Goal: Browse casually: Explore the website without a specific task or goal

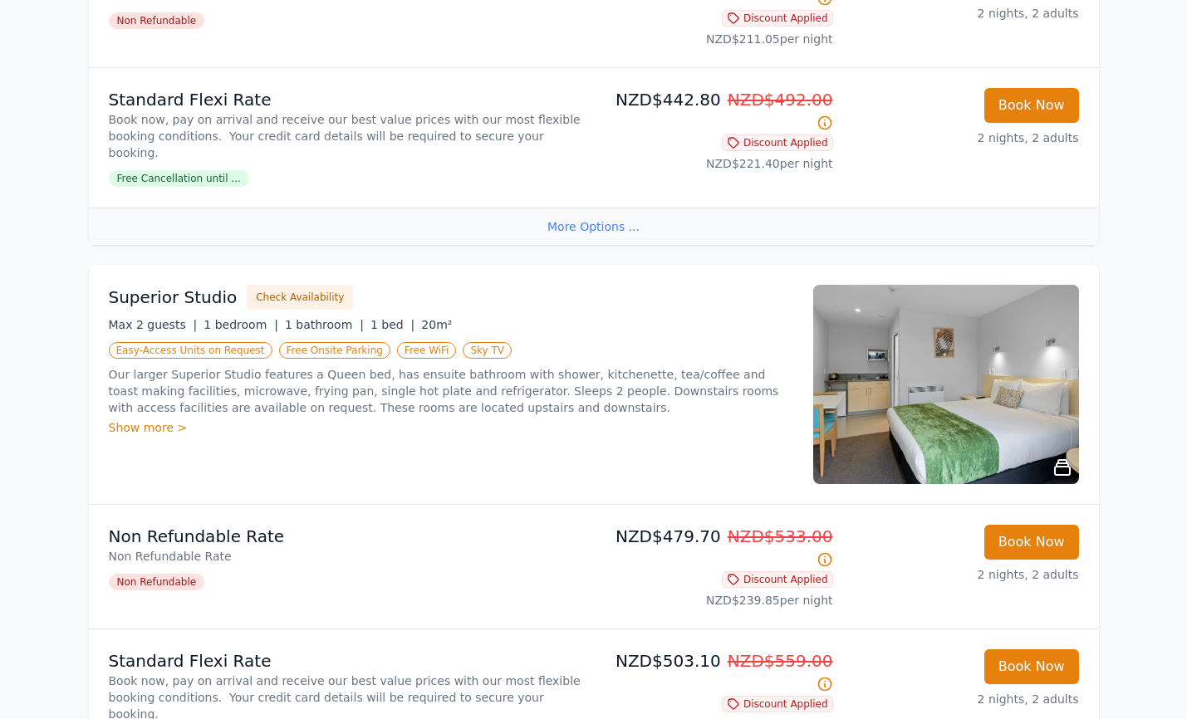
scroll to position [619, 0]
click at [1062, 458] on icon at bounding box center [1063, 468] width 20 height 20
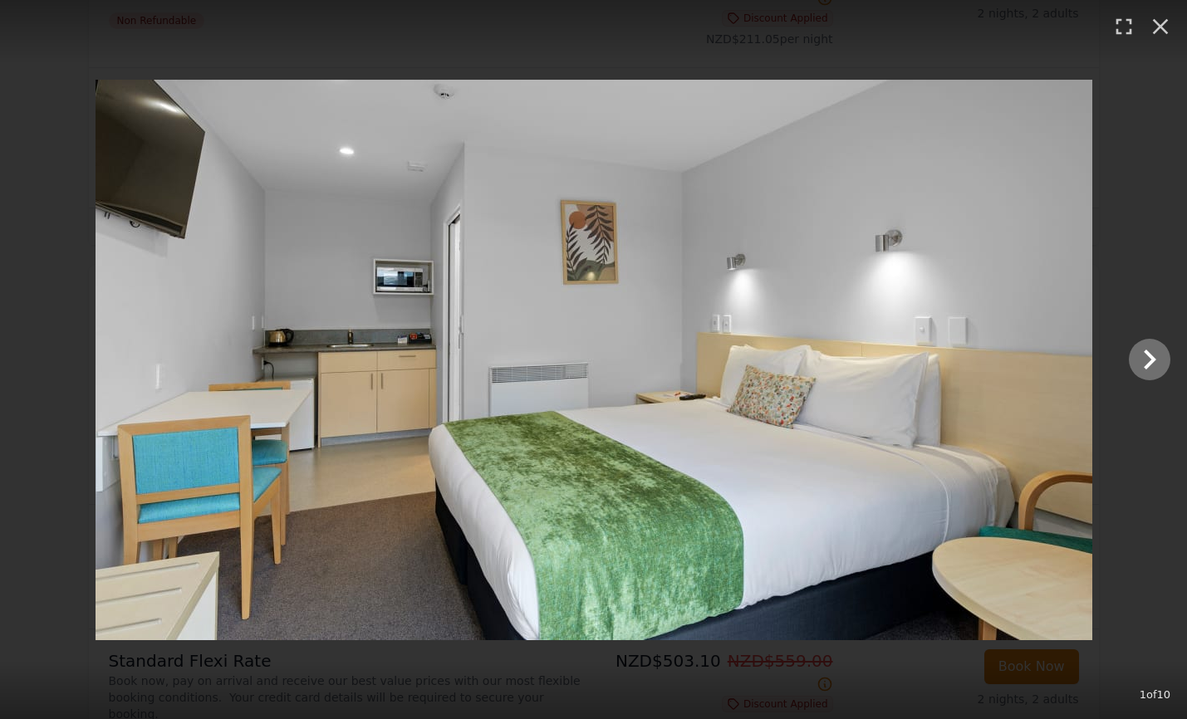
click at [1152, 360] on icon "Show slide 2 of 10" at bounding box center [1150, 360] width 12 height 20
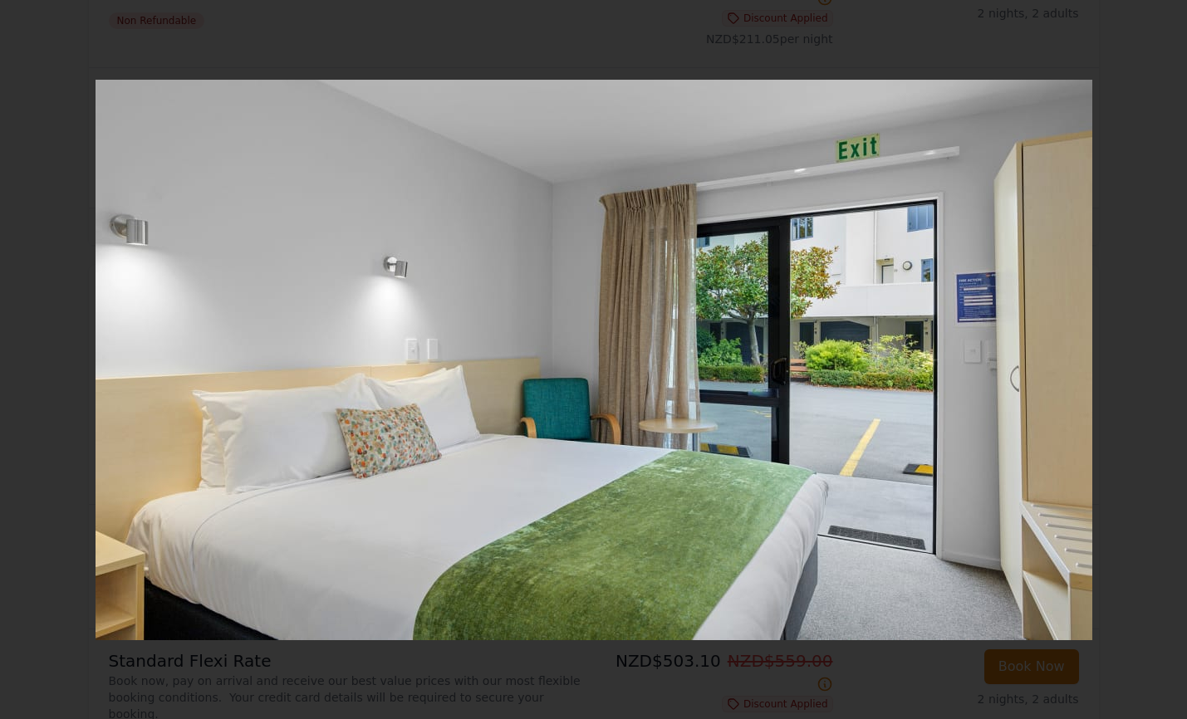
click at [1152, 360] on icon "Show slide 3 of 10" at bounding box center [1150, 360] width 12 height 20
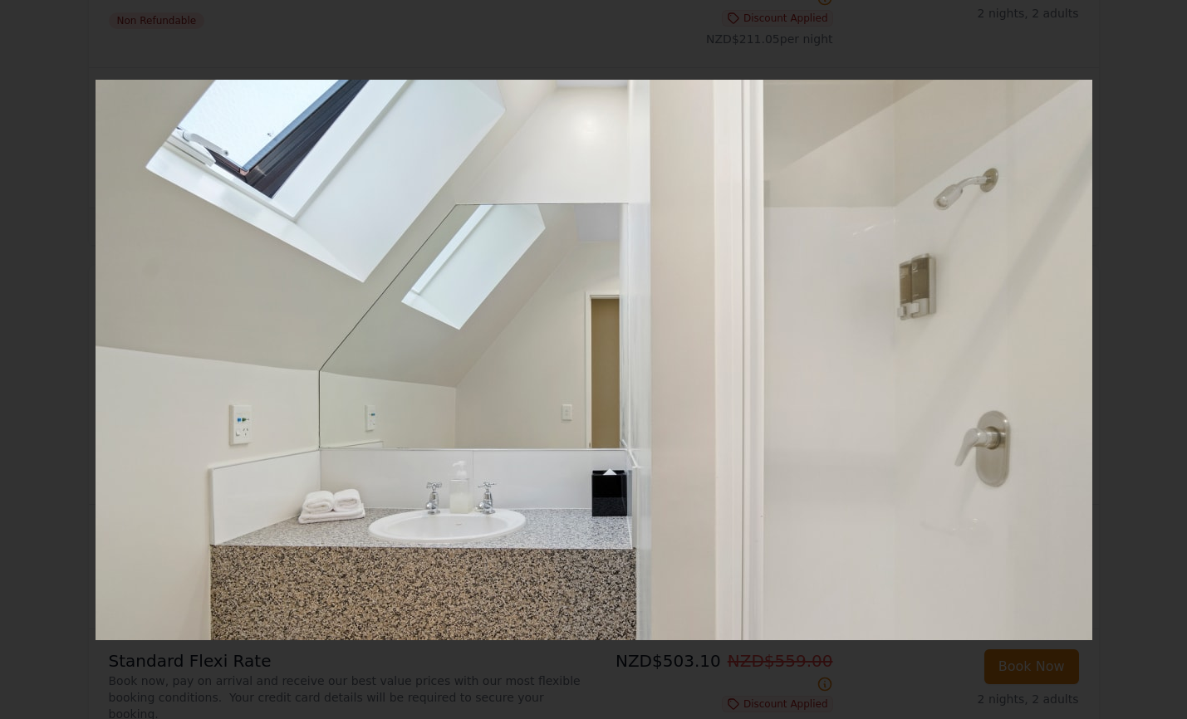
click at [1152, 360] on icon "Show slide 4 of 10" at bounding box center [1150, 360] width 12 height 20
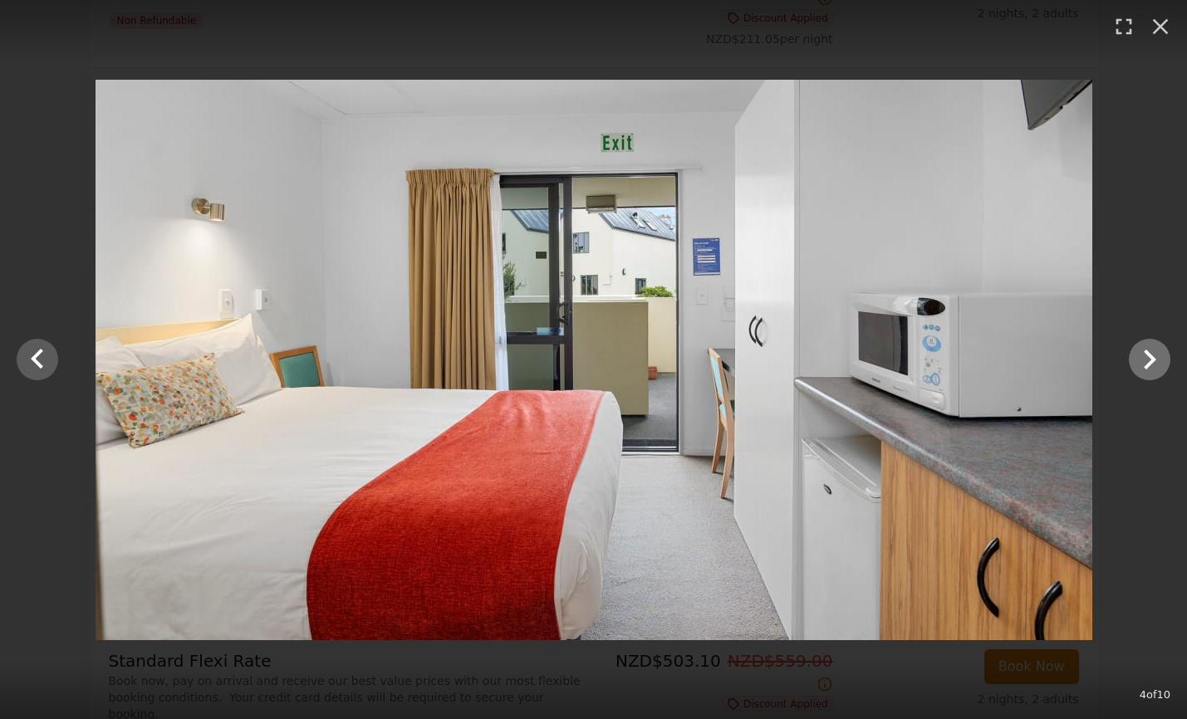
click at [1152, 360] on icon "Show slide 5 of 10" at bounding box center [1150, 360] width 12 height 20
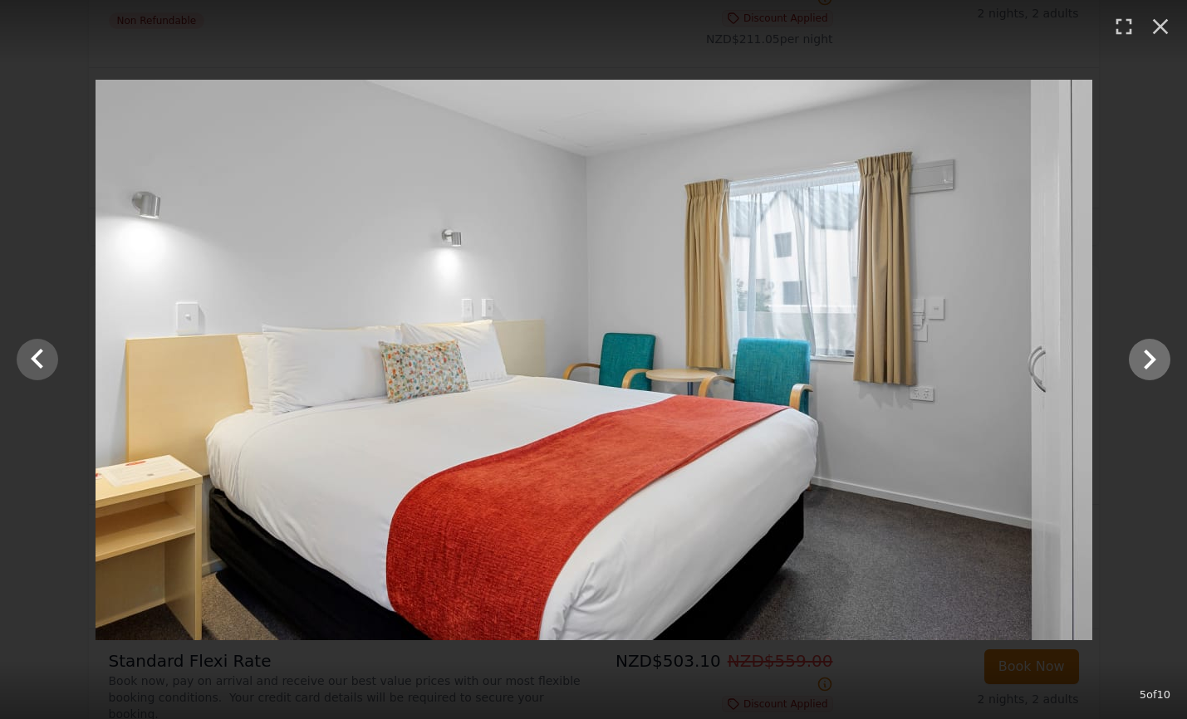
click at [1152, 360] on icon "Show slide 6 of 10" at bounding box center [1150, 360] width 12 height 20
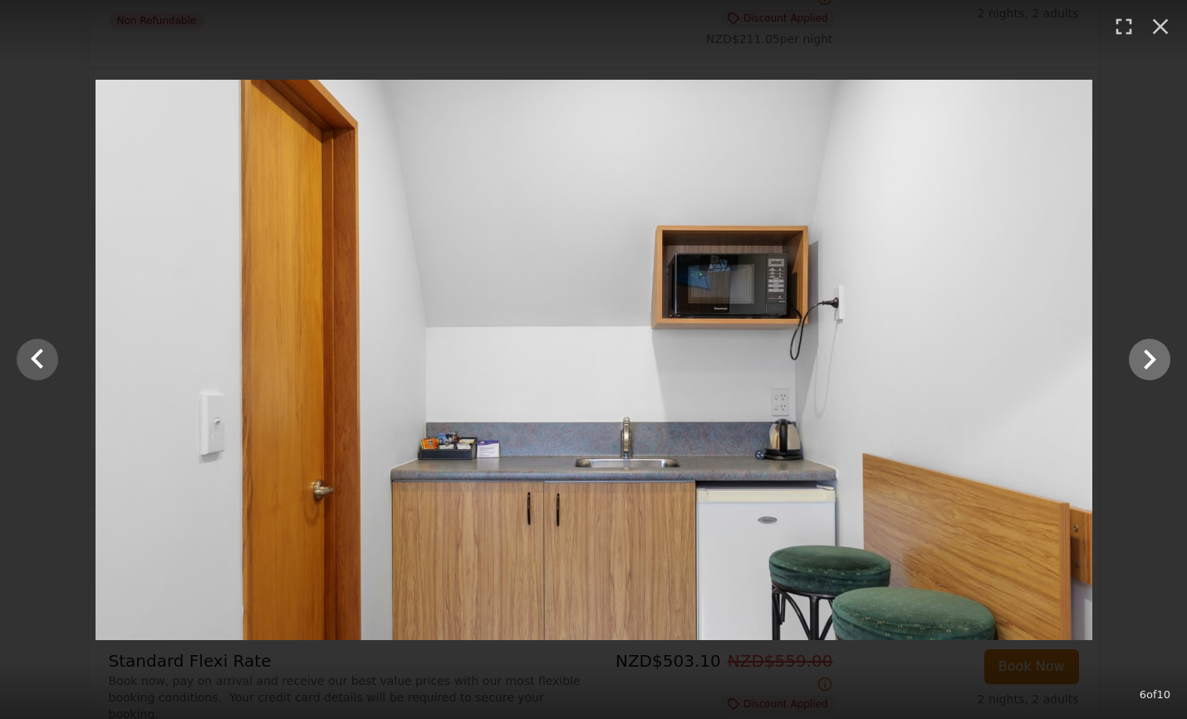
click at [1154, 358] on icon "Show slide 7 of 10" at bounding box center [1150, 360] width 12 height 20
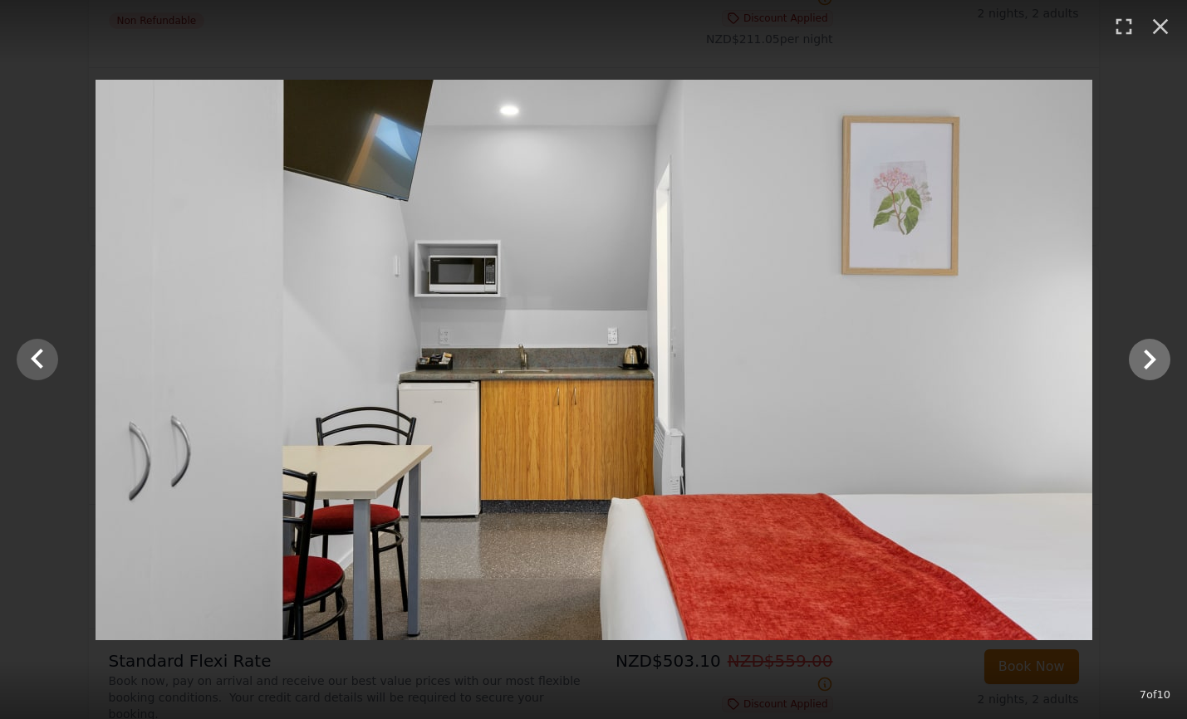
click at [1154, 358] on icon "Show slide 8 of 10" at bounding box center [1150, 360] width 12 height 20
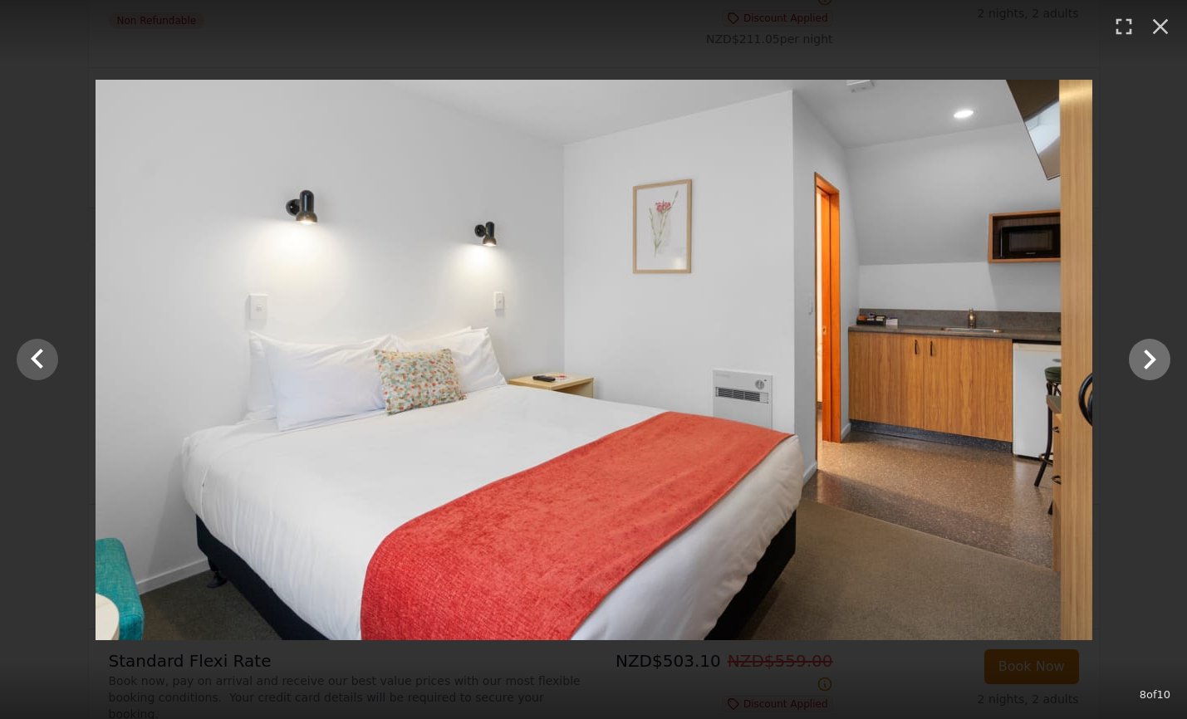
click at [1154, 358] on icon "Show slide 9 of 10" at bounding box center [1150, 360] width 12 height 20
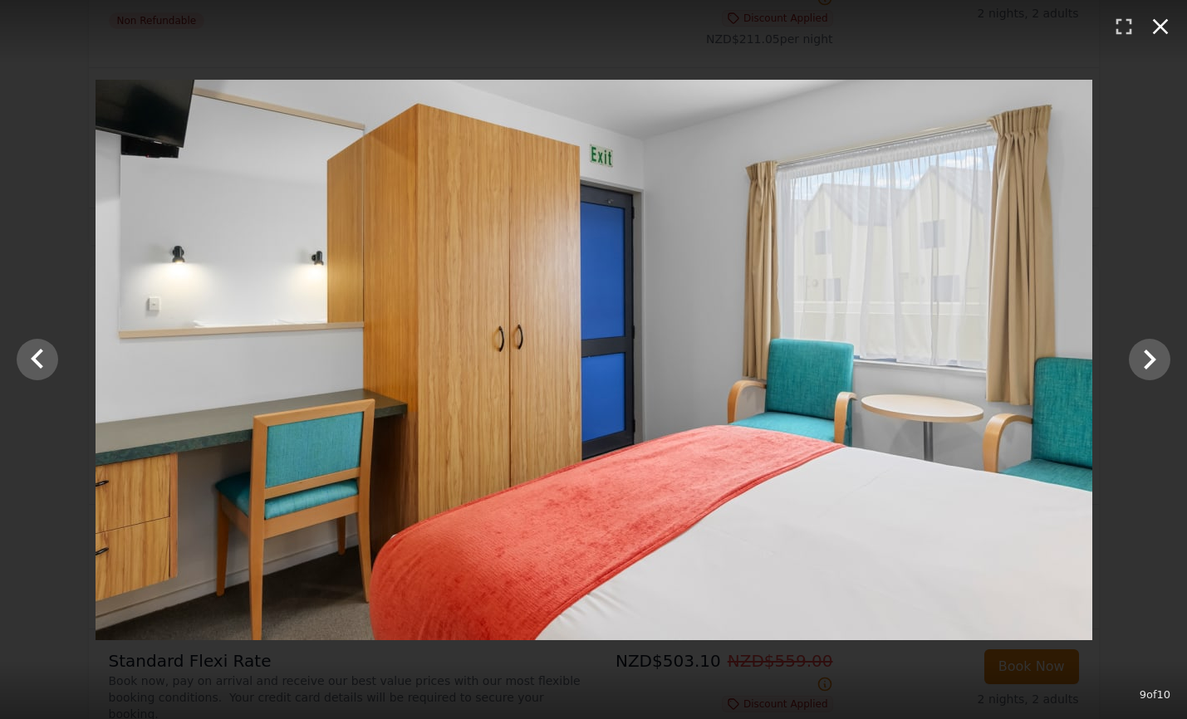
click at [1159, 26] on icon "button" at bounding box center [1161, 27] width 16 height 16
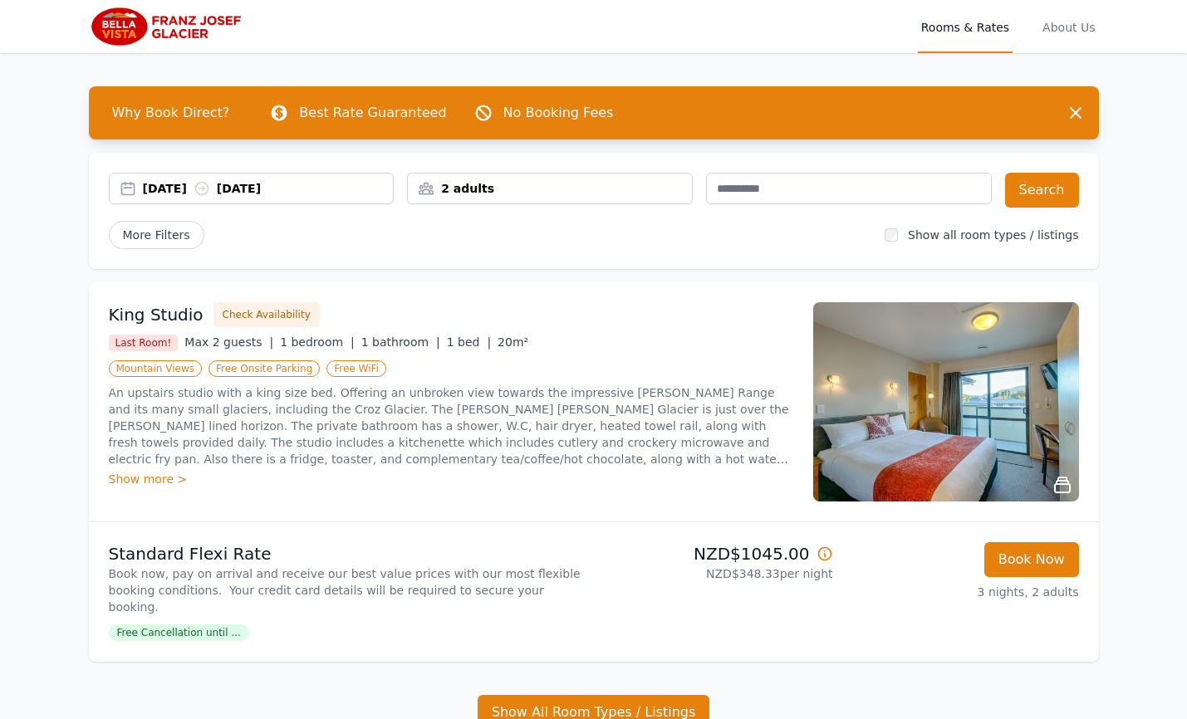
click at [918, 405] on img at bounding box center [946, 401] width 266 height 199
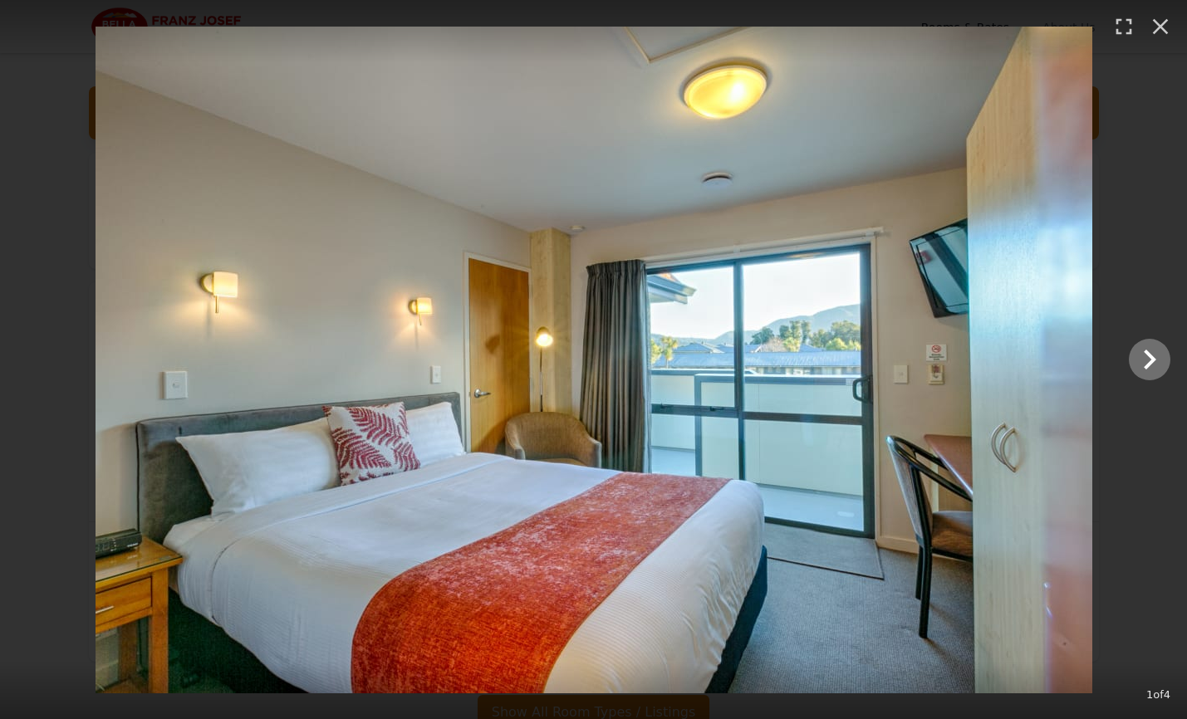
click at [1152, 359] on icon "Show slide 2 of 4" at bounding box center [1150, 360] width 12 height 20
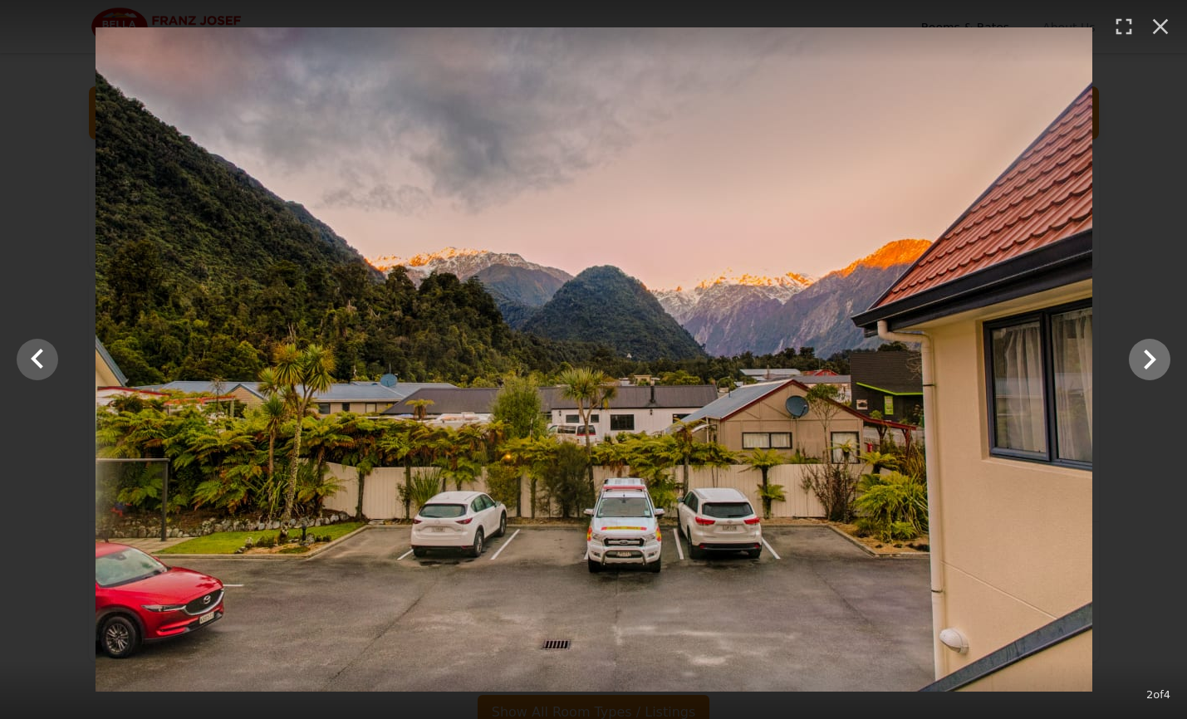
click at [1152, 359] on icon "Show slide 3 of 4" at bounding box center [1150, 360] width 12 height 20
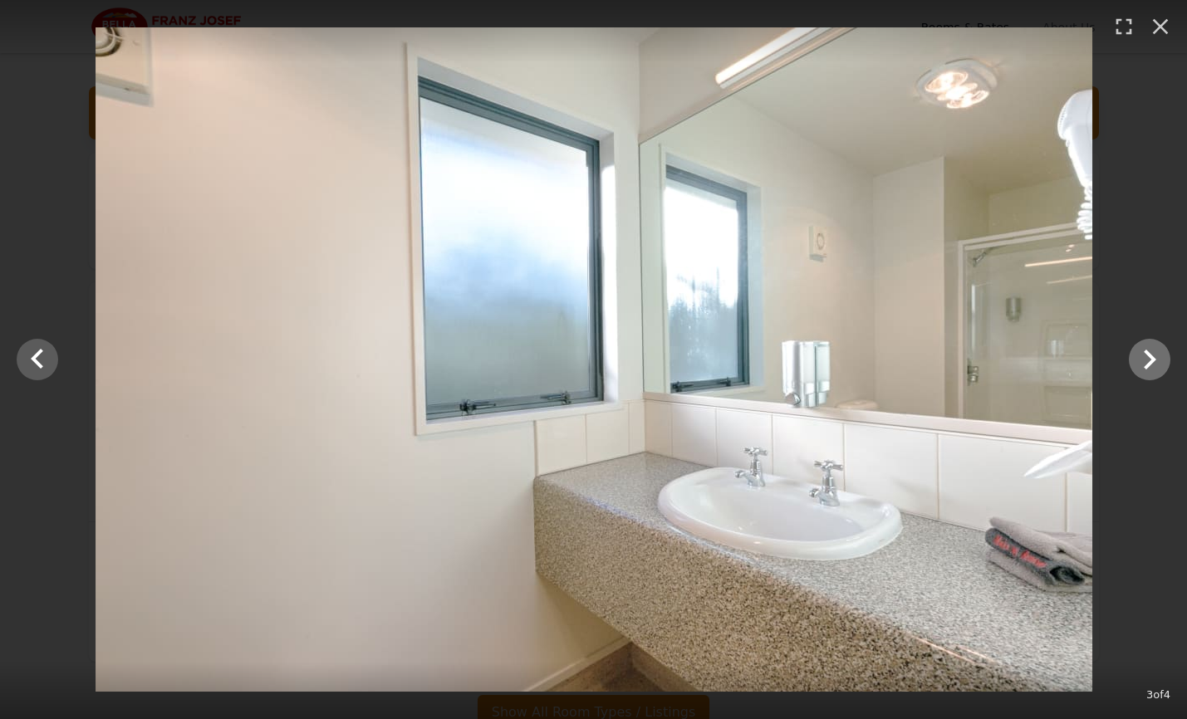
click at [1152, 359] on icon "Show slide 4 of 4" at bounding box center [1150, 360] width 12 height 20
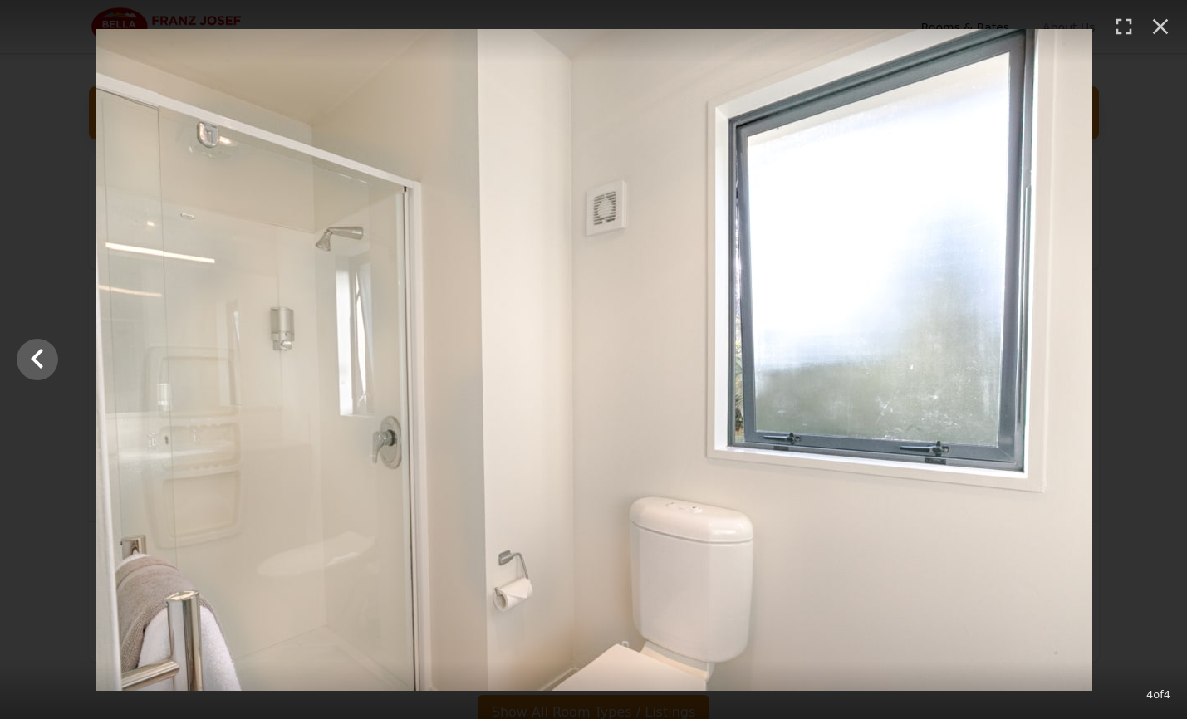
click at [1152, 359] on div at bounding box center [593, 360] width 1187 height 662
